Goal: Submit feedback/report problem

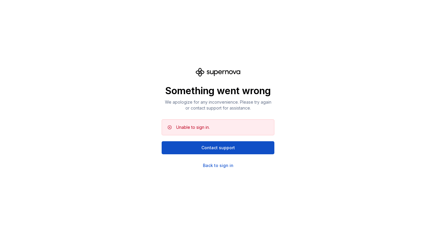
click at [218, 149] on span "Contact support" at bounding box center [218, 148] width 34 height 6
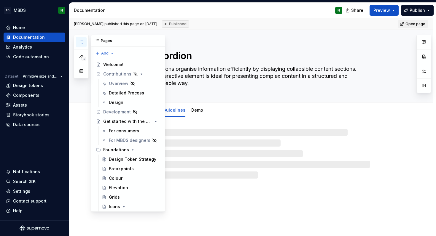
click at [81, 40] on icon "button" at bounding box center [81, 42] width 5 height 5
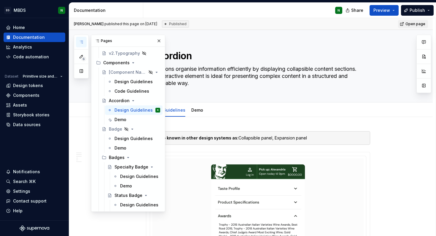
scroll to position [213, 0]
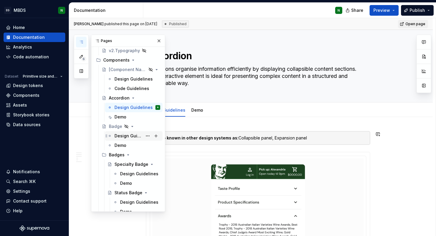
click at [120, 135] on div "Design Guidelines" at bounding box center [128, 136] width 28 height 6
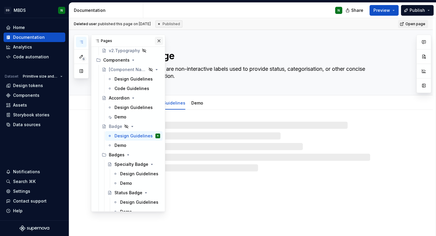
click at [160, 41] on button "button" at bounding box center [159, 41] width 8 height 8
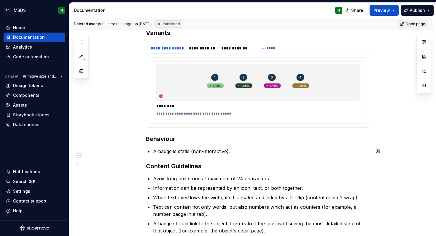
scroll to position [524, 0]
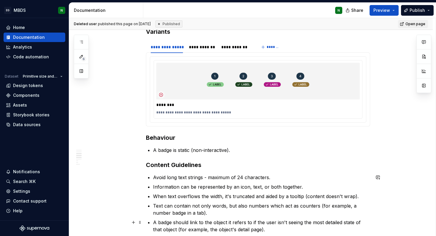
type textarea "*"
